Goal: Check status: Check status

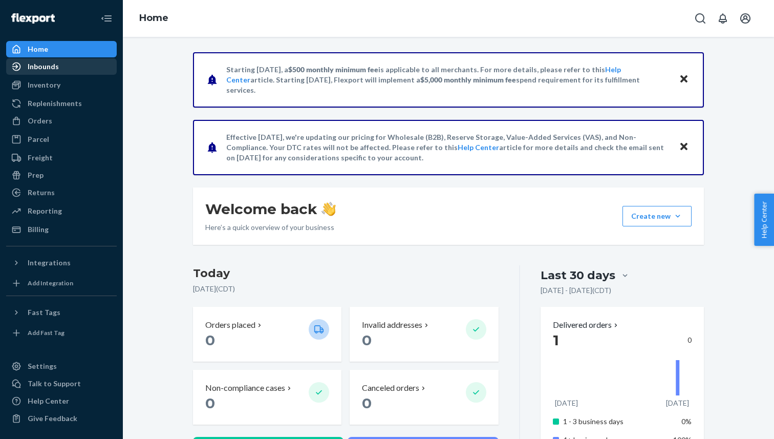
click at [102, 62] on div "Inbounds" at bounding box center [61, 66] width 109 height 14
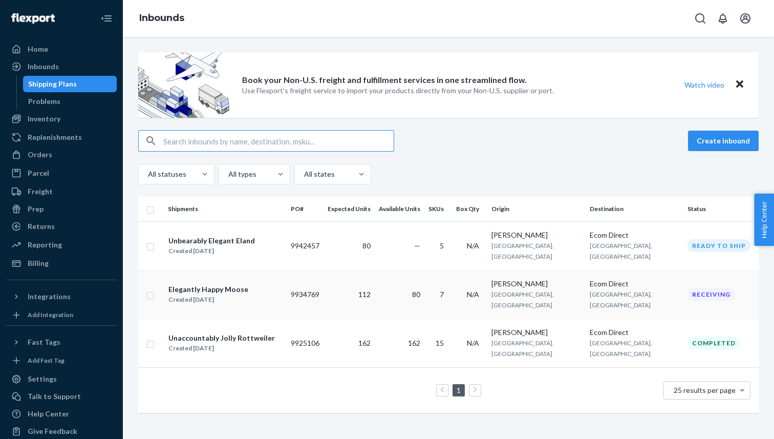
click at [283, 284] on div "Elegantly Happy Moose Created [DATE]" at bounding box center [225, 294] width 115 height 21
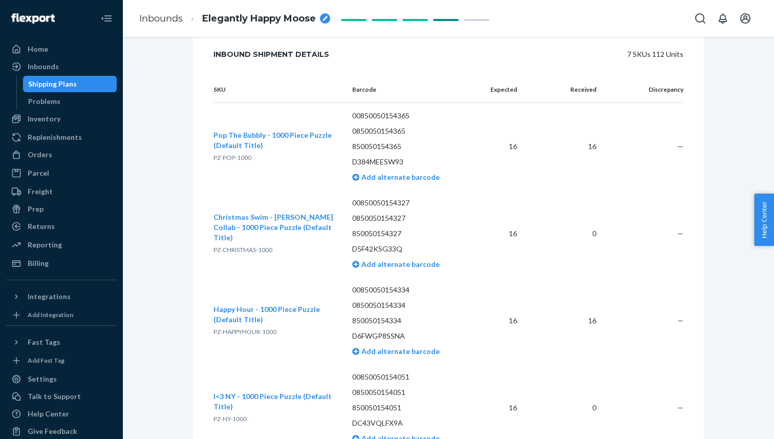
scroll to position [333, 0]
drag, startPoint x: 438, startPoint y: 246, endPoint x: 394, endPoint y: 210, distance: 56.4
click at [394, 210] on td "00850050154327 0850050154327 850050154327 D5F42KSG33Q Add alternate barcode" at bounding box center [409, 234] width 131 height 87
